Goal: Use online tool/utility: Utilize a website feature to perform a specific function

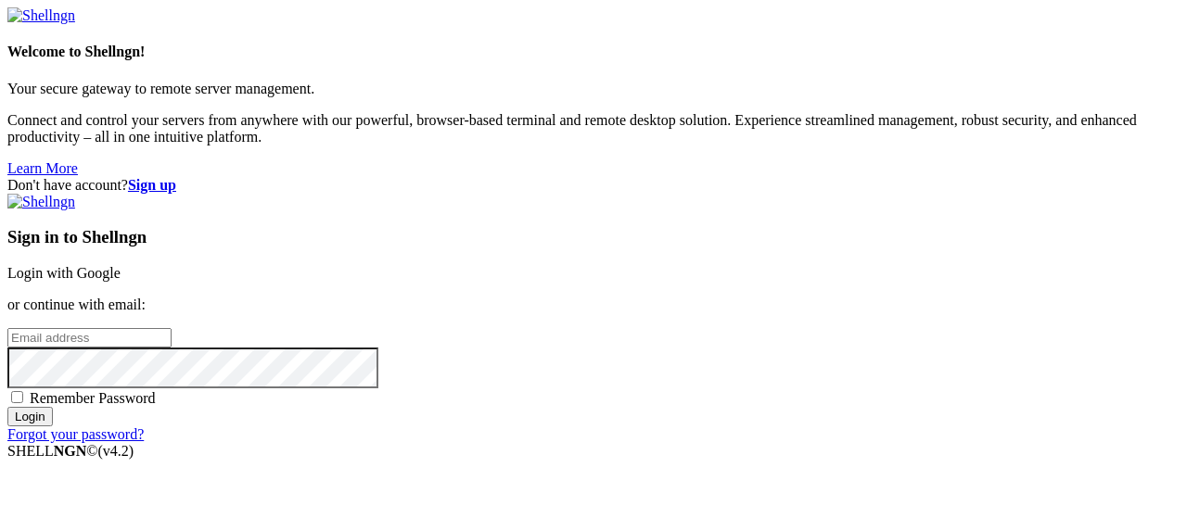
click at [767, 194] on div "Sign in to Shellngn Login with Google or continue with email: Remember Password…" at bounding box center [593, 318] width 1172 height 249
click at [121, 265] on link "Login with Google" at bounding box center [63, 273] width 113 height 16
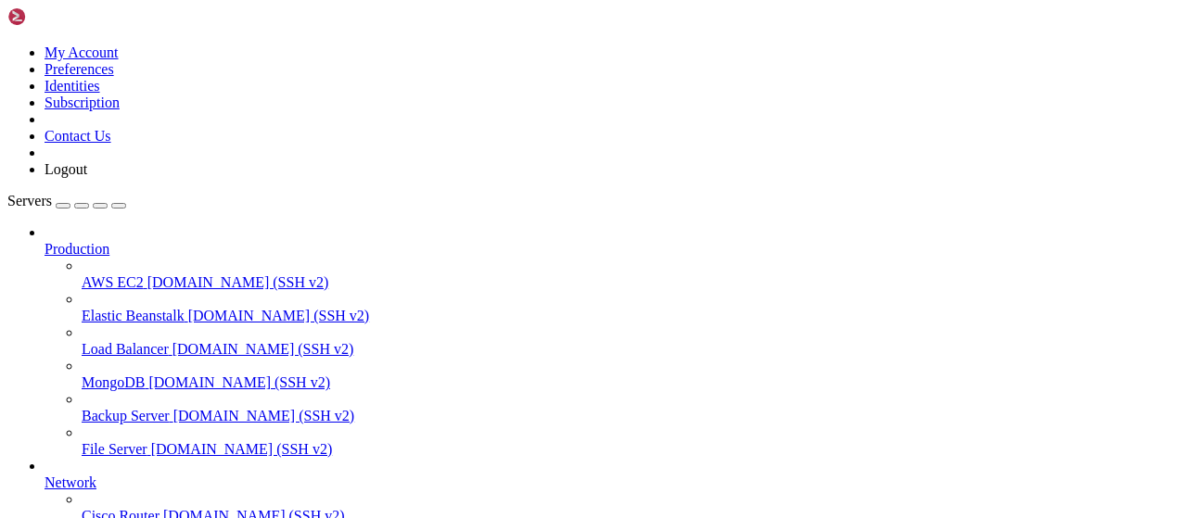
scroll to position [376, 0]
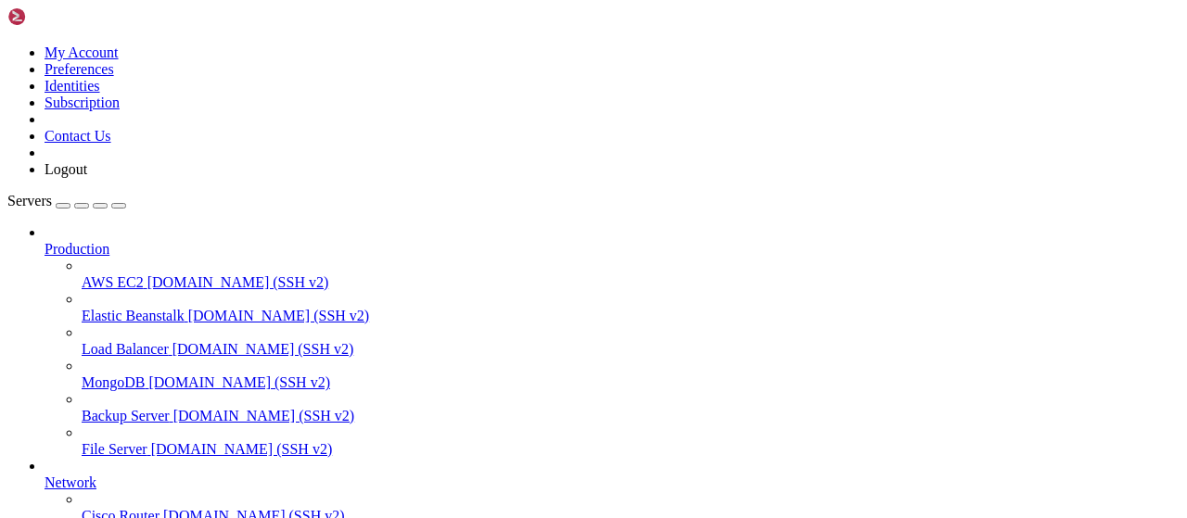
scroll to position [386, 0]
type input "/root/growagarden"
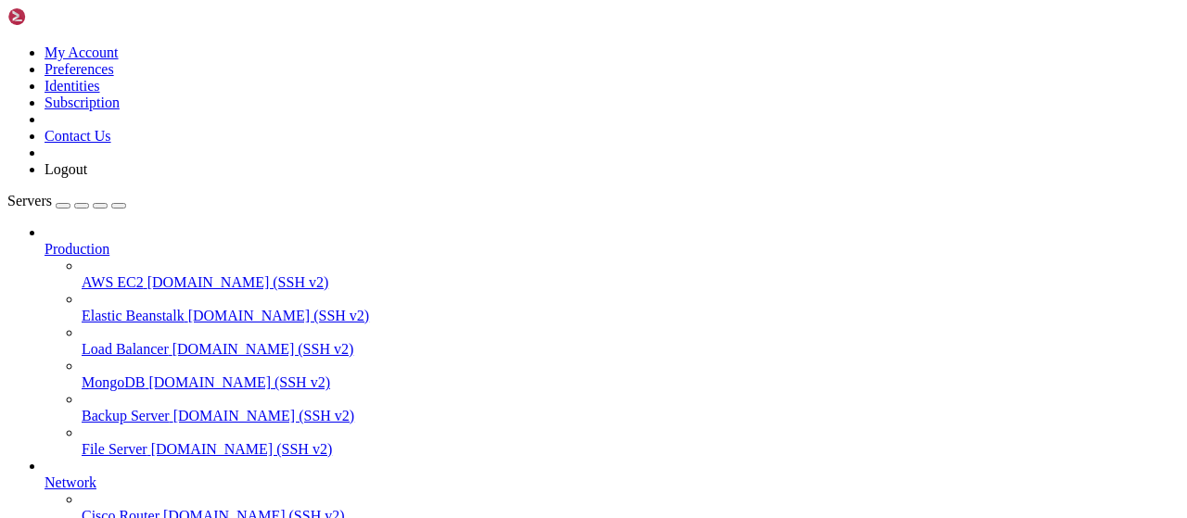
drag, startPoint x: 385, startPoint y: 61, endPoint x: 279, endPoint y: 62, distance: 105.7
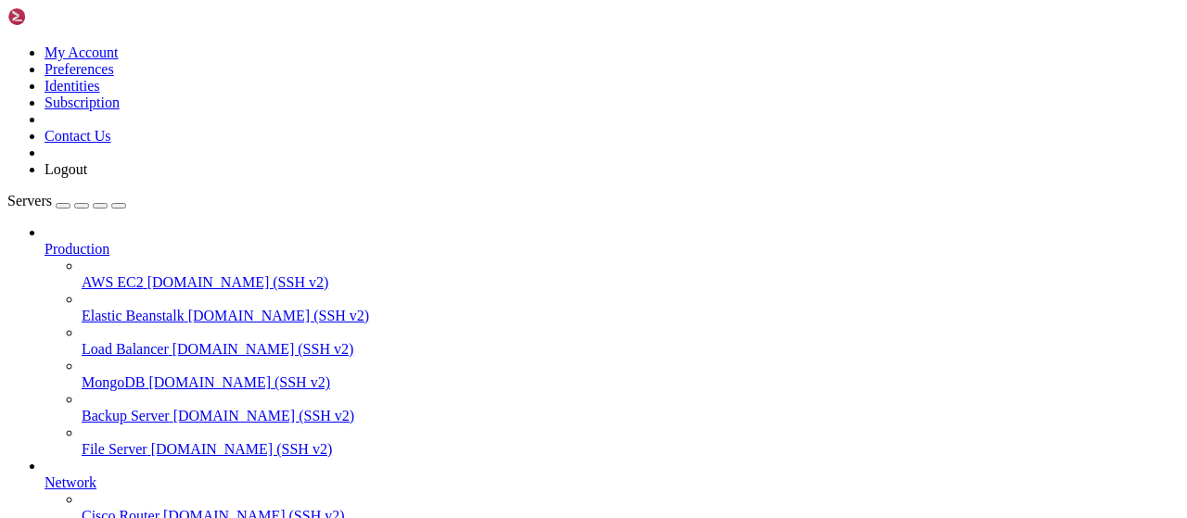
type input "/root"
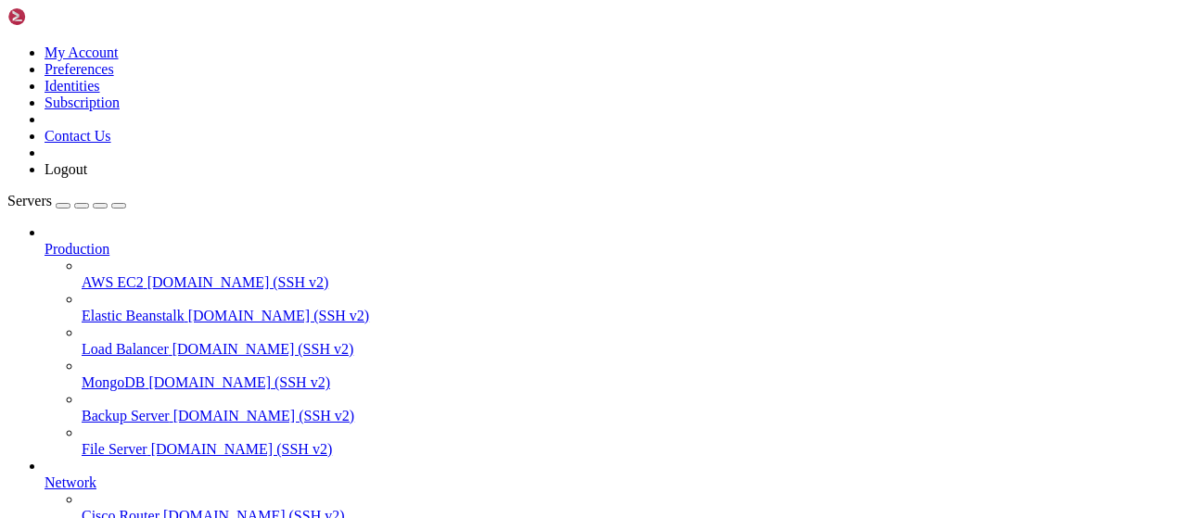
scroll to position [321, 0]
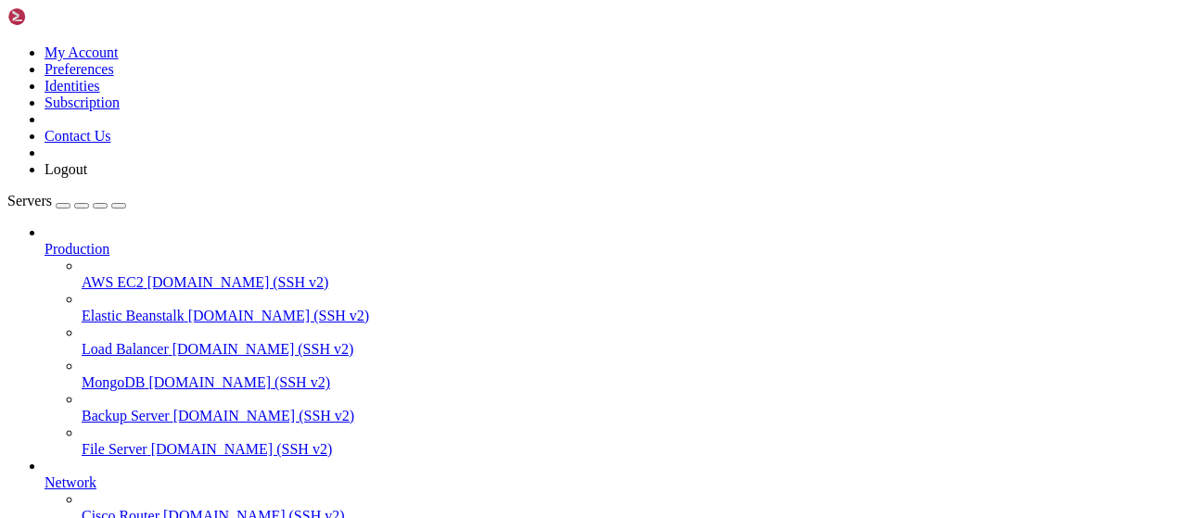
type input "/root"
